Goal: Find specific page/section: Find specific page/section

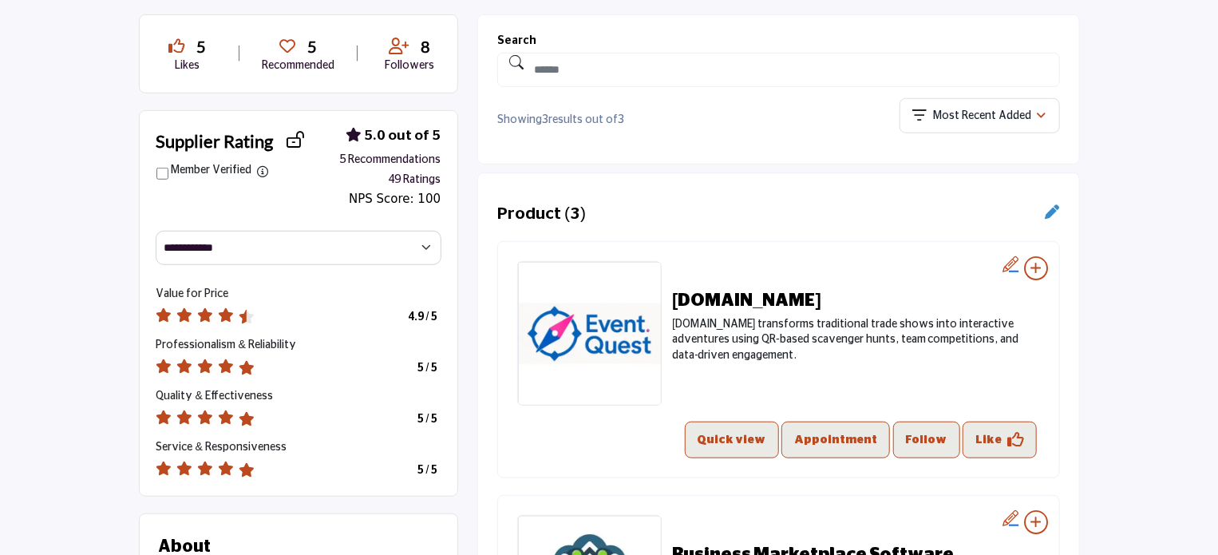
scroll to position [559, 0]
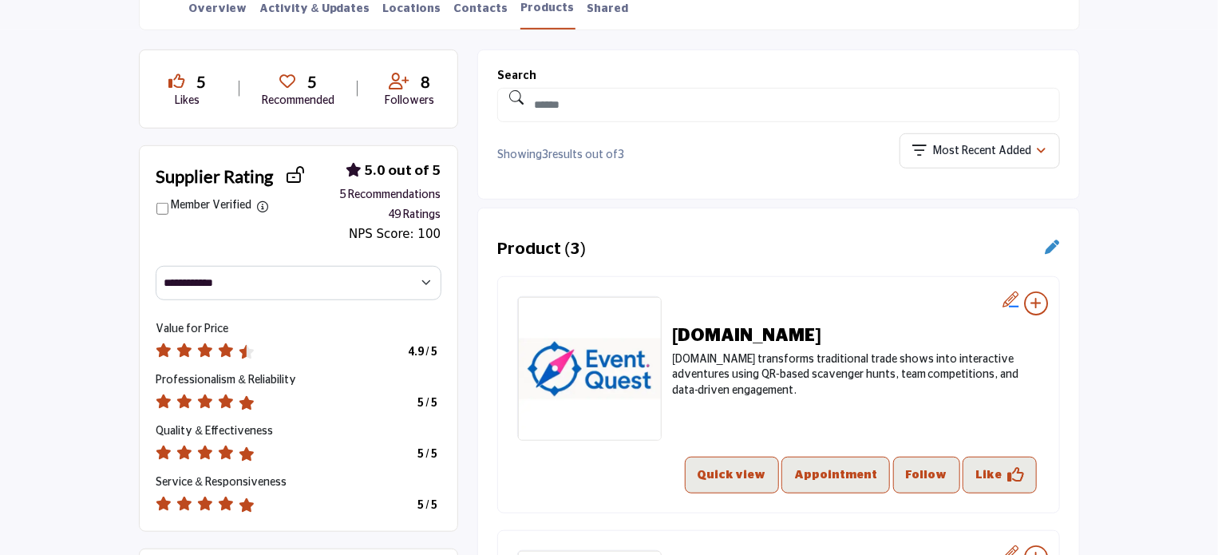
scroll to position [398, 0]
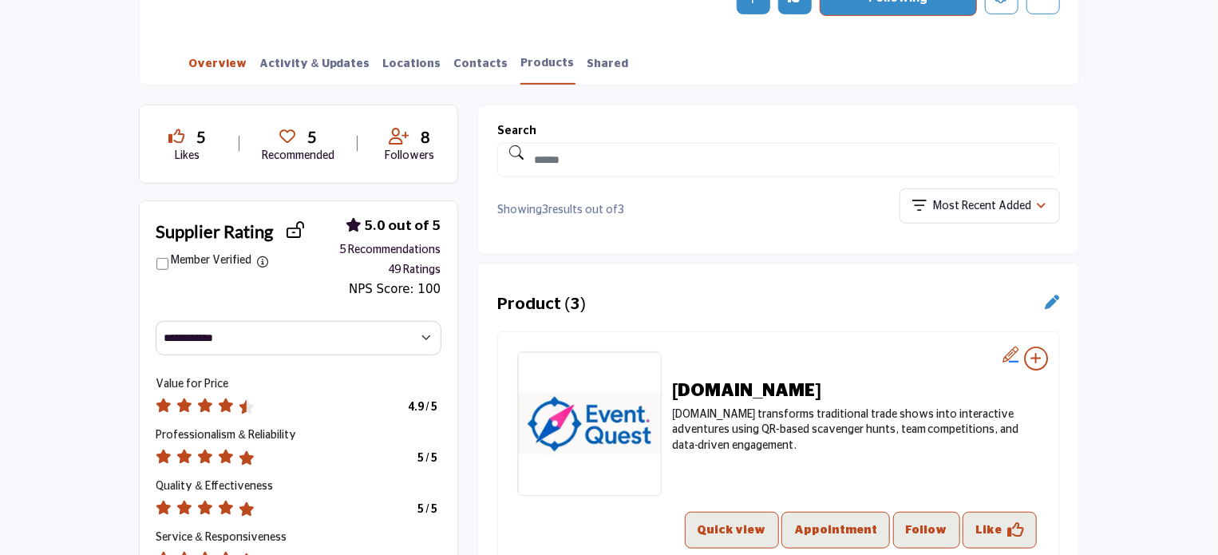
click at [211, 61] on link "Overview" at bounding box center [218, 70] width 60 height 28
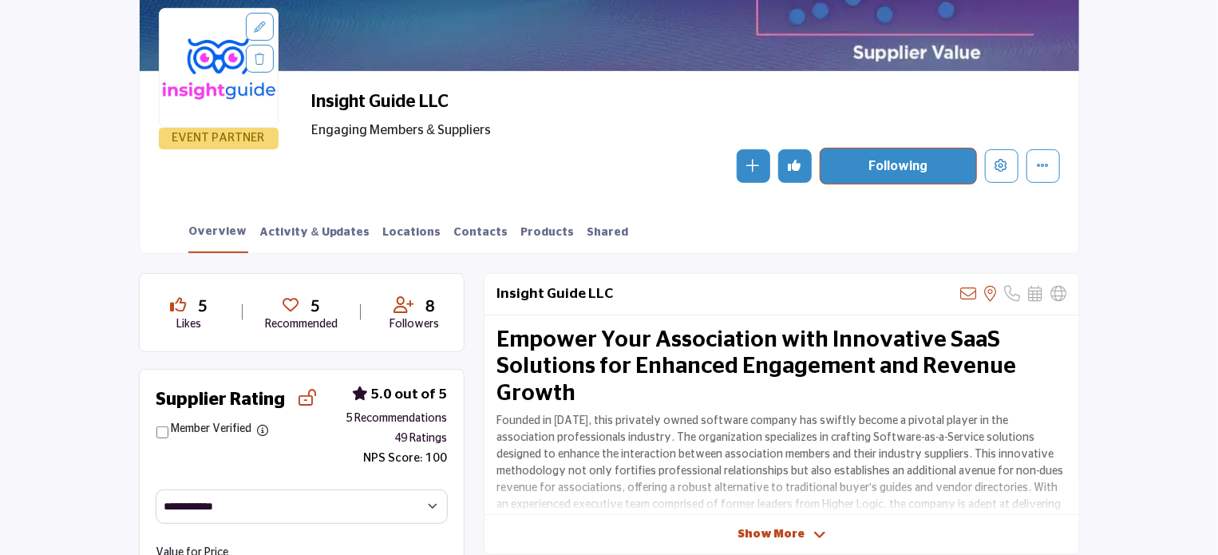
scroll to position [204, 0]
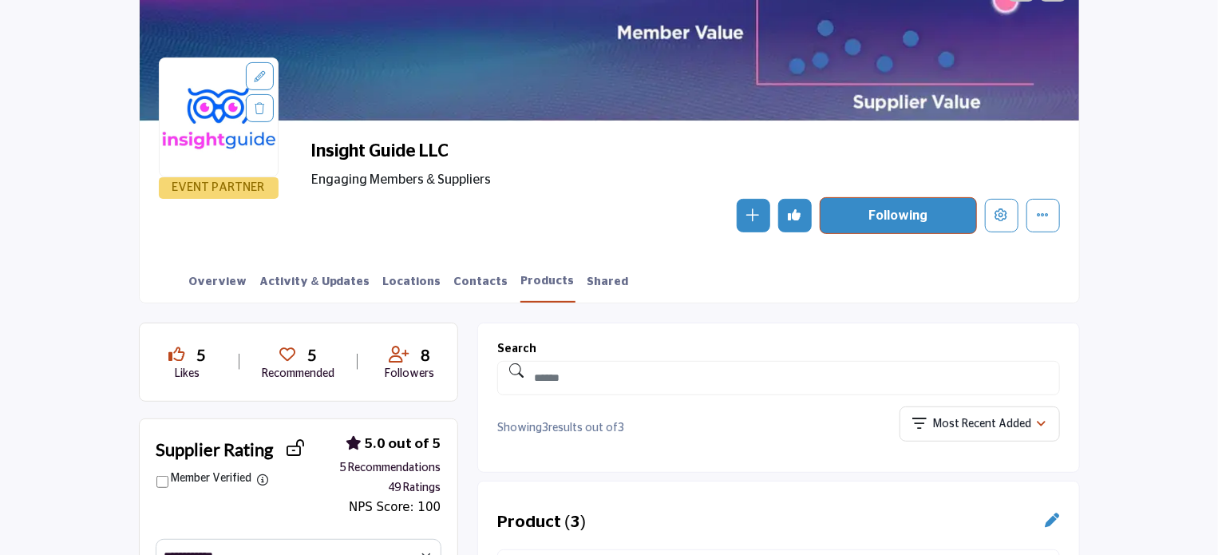
scroll to position [238, 0]
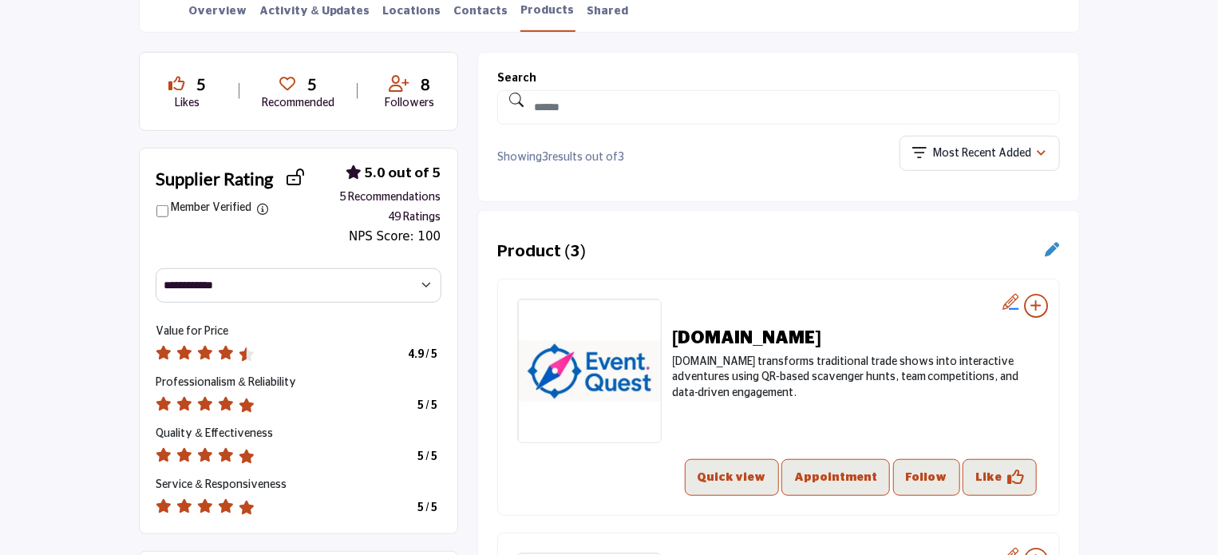
scroll to position [478, 0]
